Goal: Navigation & Orientation: Find specific page/section

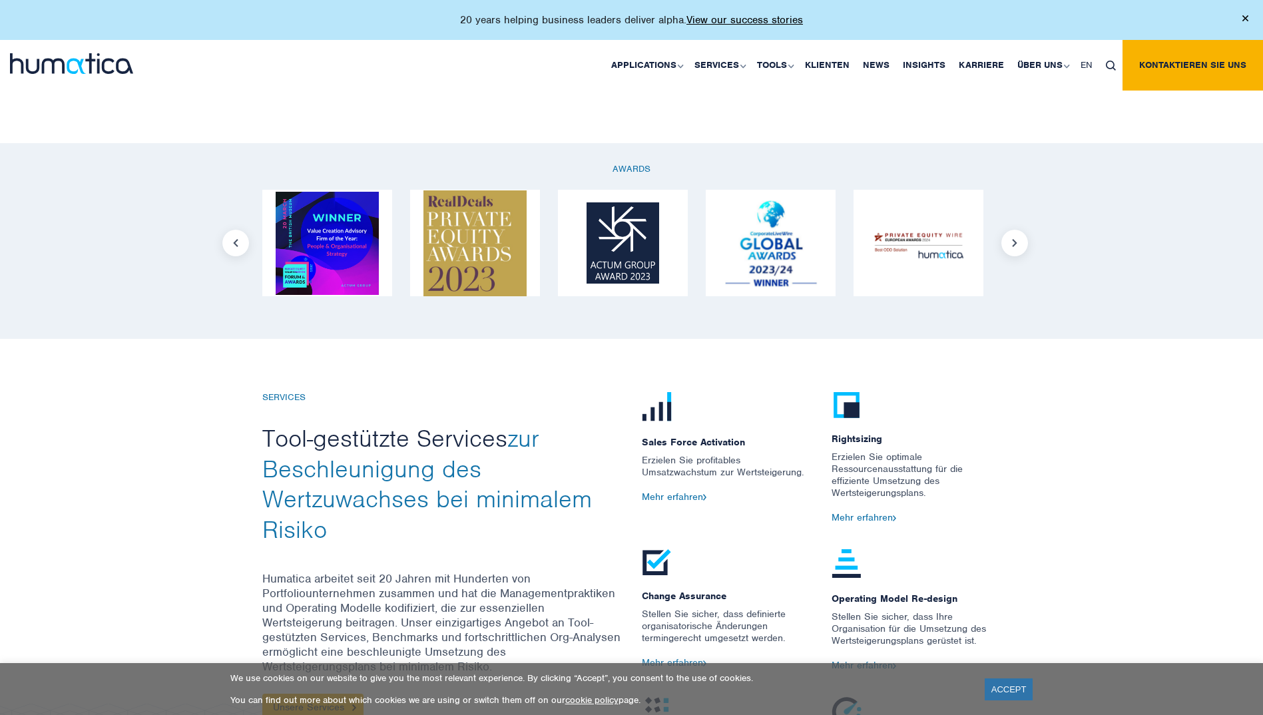
scroll to position [1300, 0]
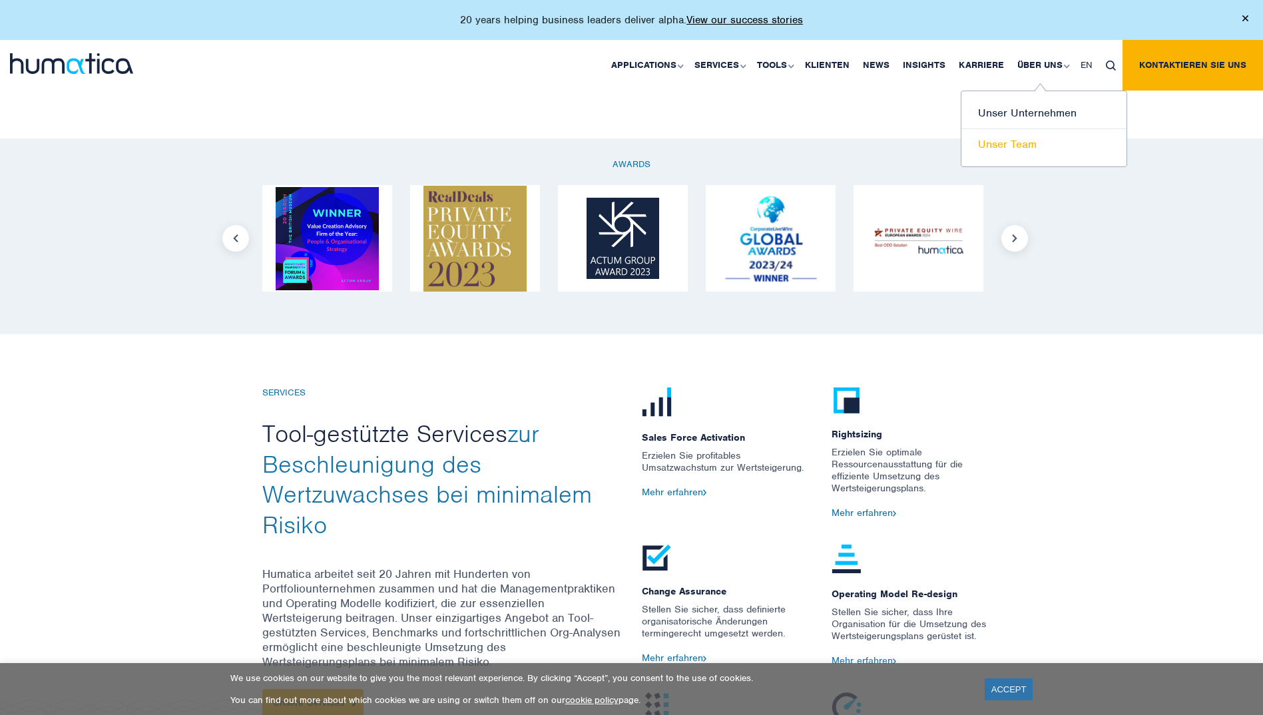
click at [1023, 140] on link "Unser Team" at bounding box center [1044, 144] width 165 height 31
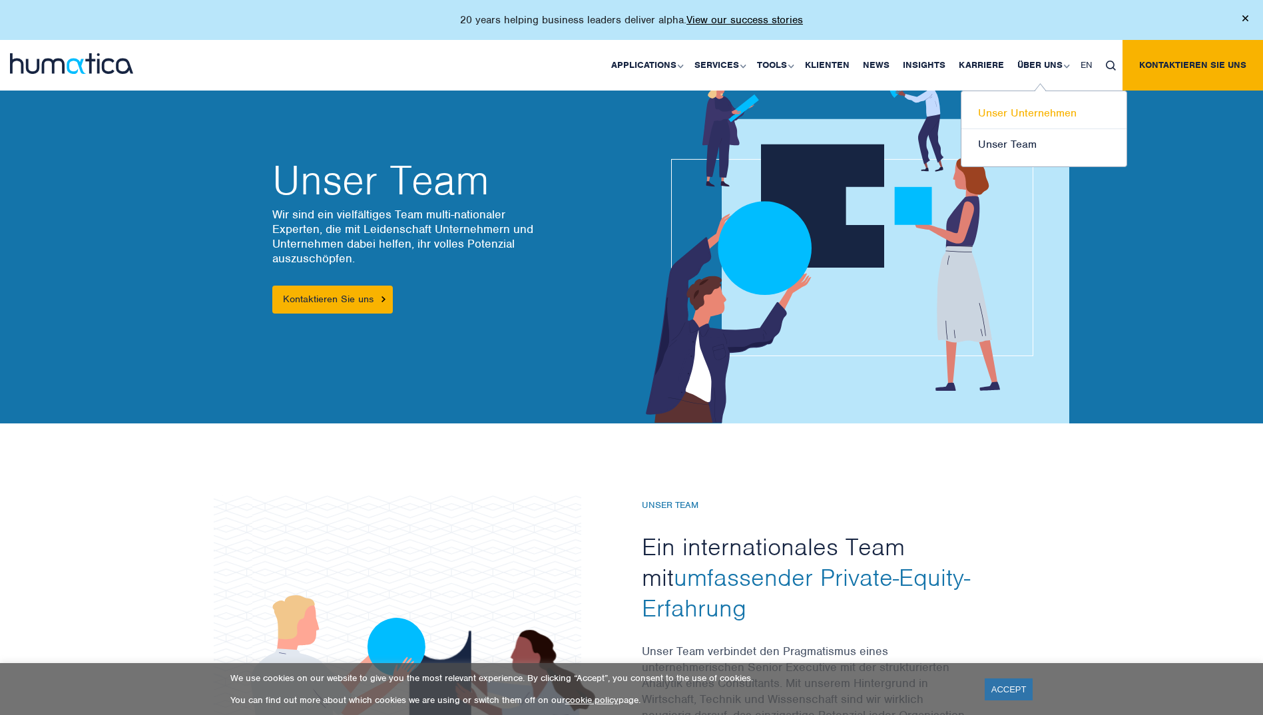
click at [1031, 107] on link "Unser Unternehmen" at bounding box center [1044, 113] width 165 height 31
